Goal: Information Seeking & Learning: Understand process/instructions

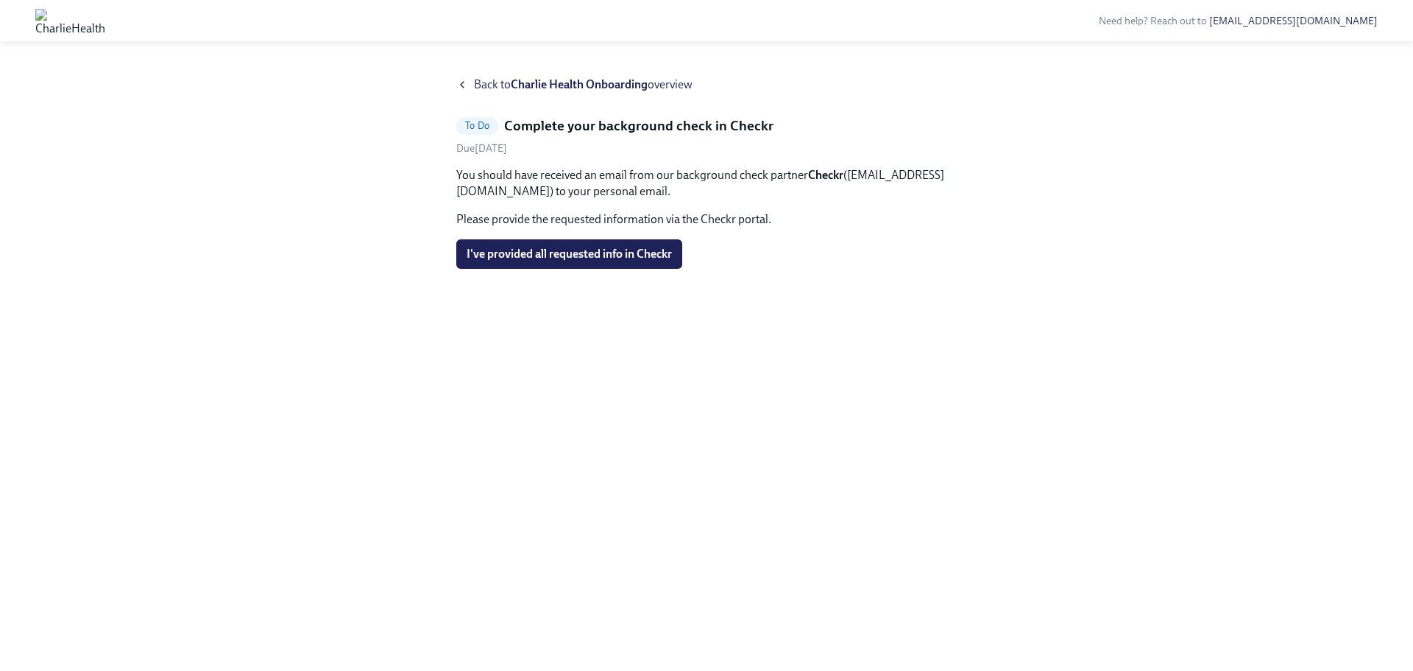
click at [464, 85] on icon at bounding box center [462, 85] width 12 height 12
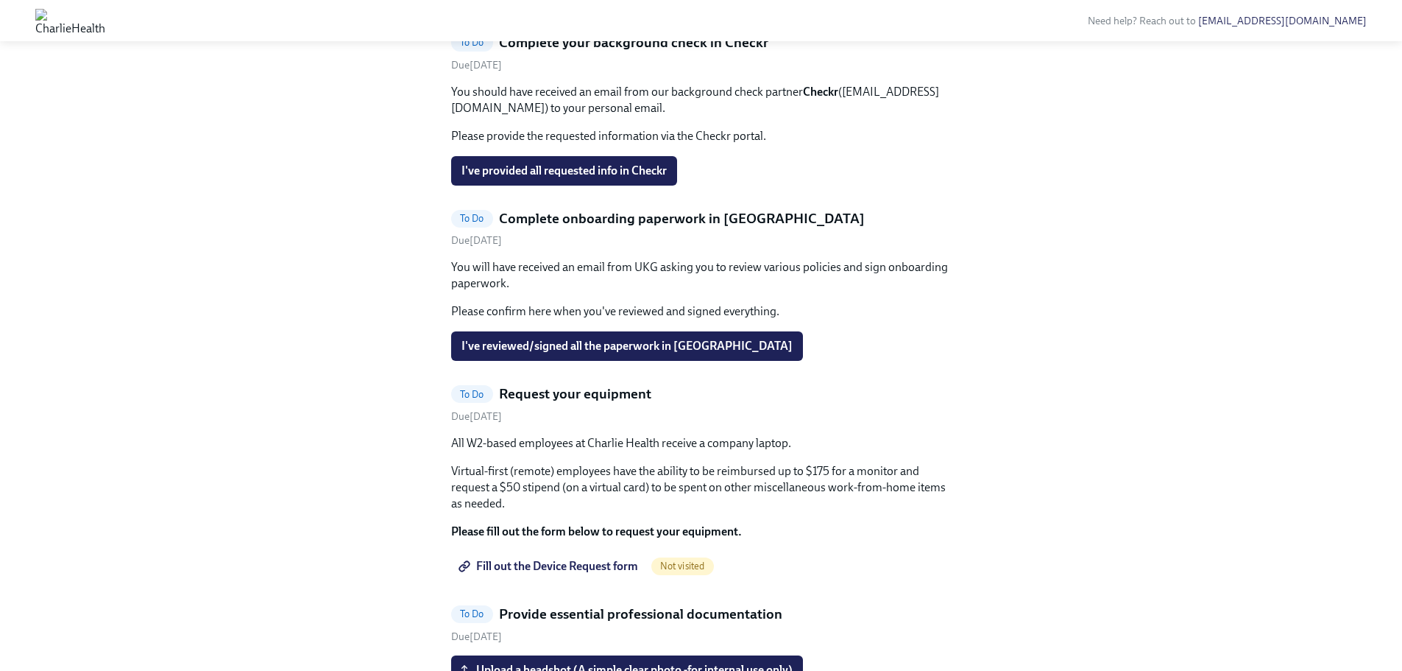
scroll to position [652, 0]
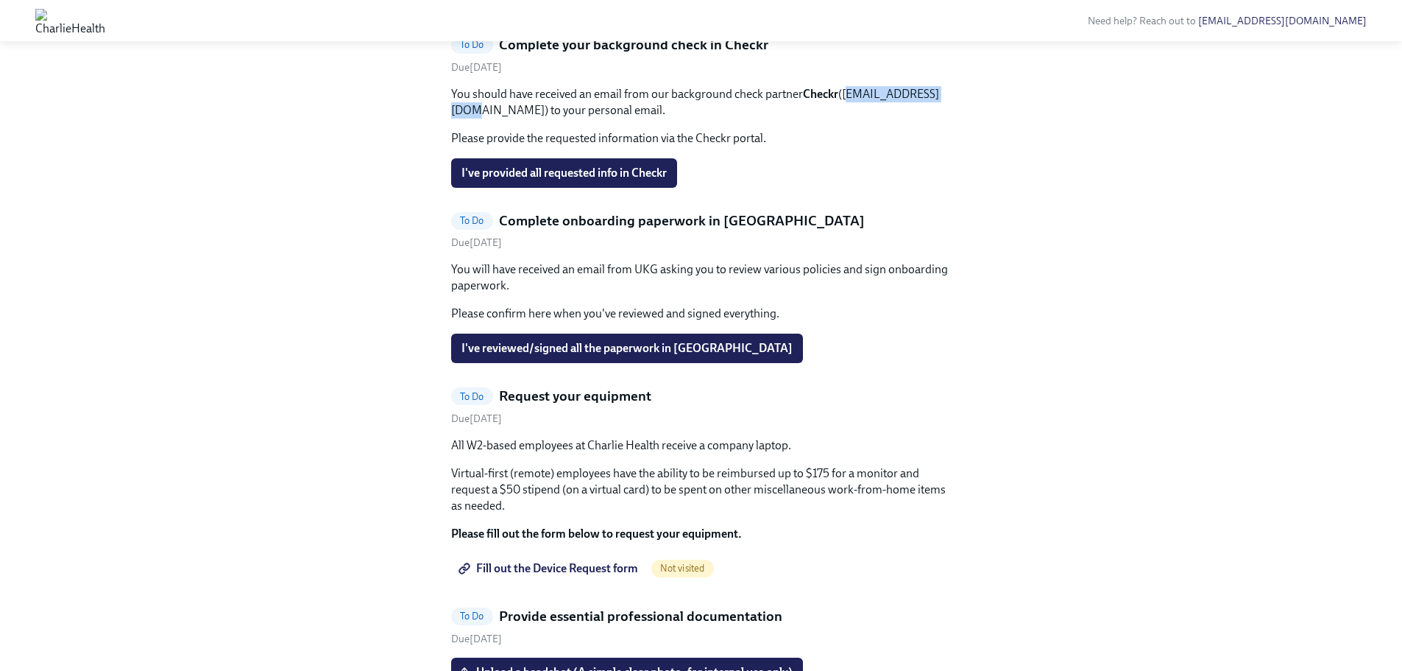
drag, startPoint x: 454, startPoint y: 347, endPoint x: 559, endPoint y: 336, distance: 105.0
click at [559, 119] on p "You should have received an email from our background check partner Checkr ([EM…" at bounding box center [701, 102] width 501 height 32
copy p "[EMAIL_ADDRESS][DOMAIN_NAME]"
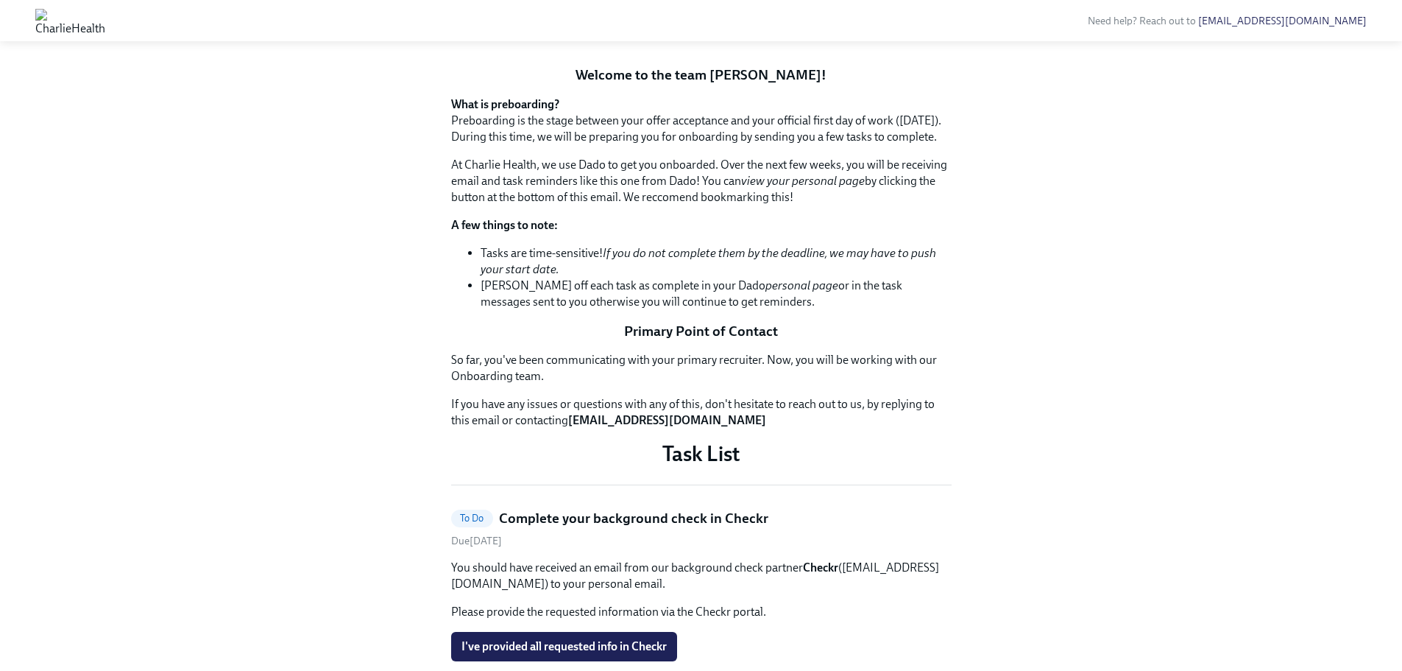
scroll to position [0, 0]
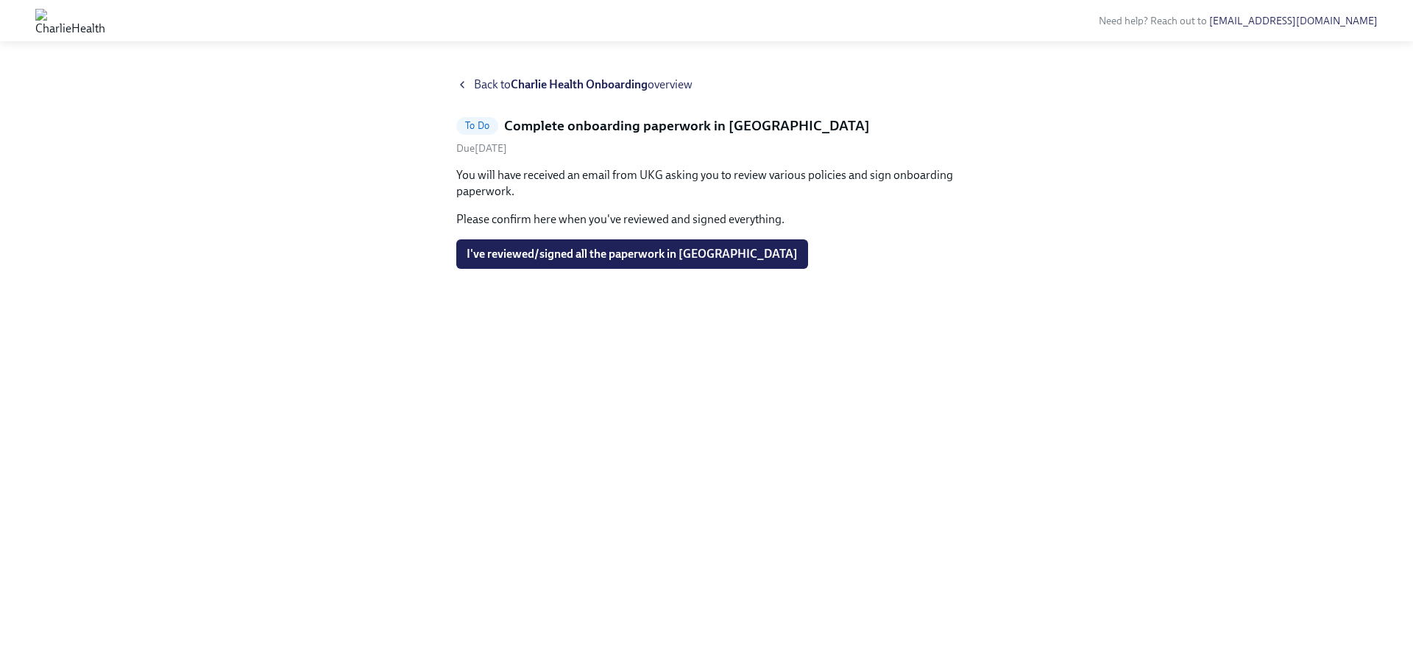
click at [484, 81] on span "Back to Charlie Health Onboarding overview" at bounding box center [583, 85] width 219 height 16
